Goal: Obtain resource: Obtain resource

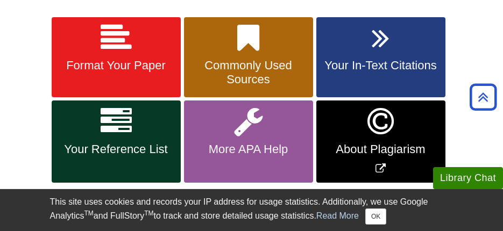
scroll to position [238, 0]
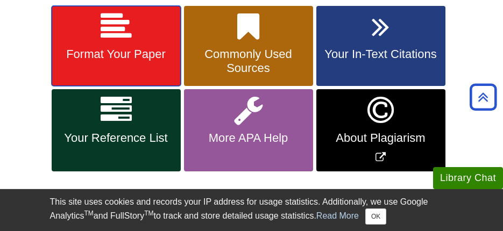
click at [134, 26] on link "Format Your Paper" at bounding box center [116, 46] width 129 height 81
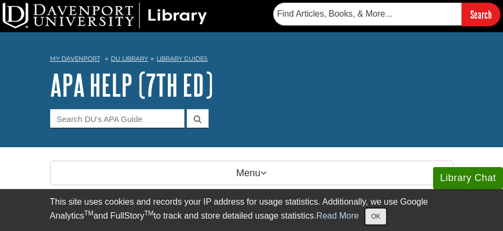
click at [386, 211] on button "OK" at bounding box center [375, 217] width 21 height 16
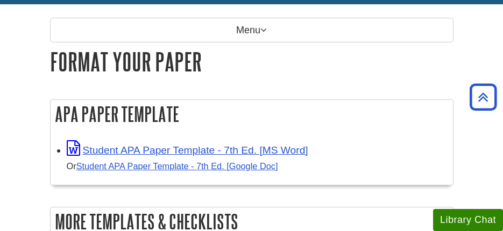
scroll to position [165, 0]
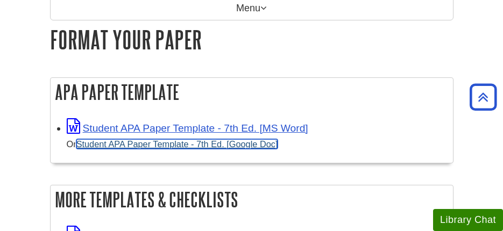
click at [207, 140] on link "Student APA Paper Template - 7th Ed. [Google Doc]" at bounding box center [177, 144] width 202 height 10
